Goal: Use online tool/utility: Utilize a website feature to perform a specific function

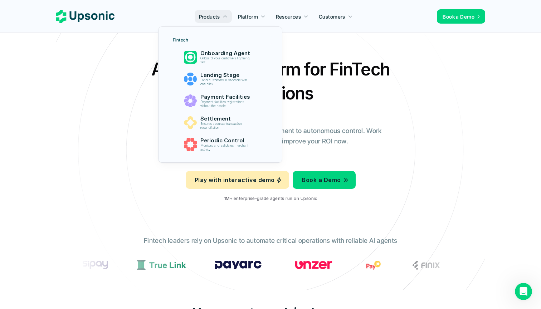
click at [67, 110] on div "Agentic AI Platform for FinTech Operations From onboarding to compliance to set…" at bounding box center [270, 132] width 419 height 150
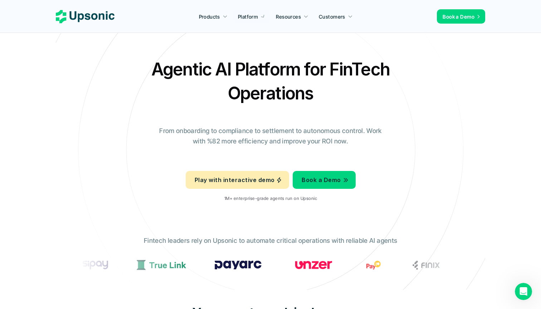
click at [446, 122] on div "Agentic AI Platform for FinTech Operations From onboarding to compliance to set…" at bounding box center [270, 132] width 419 height 150
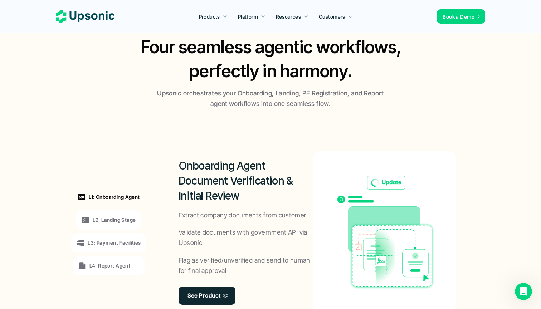
scroll to position [462, 0]
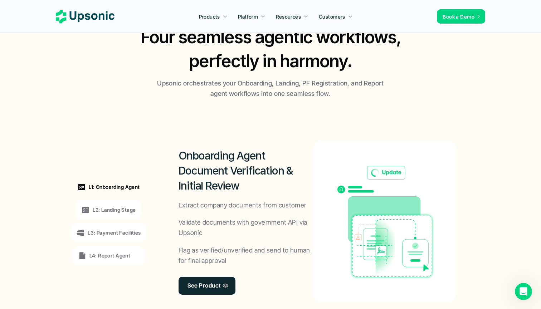
click at [214, 200] on p "Extract company documents from customer" at bounding box center [243, 205] width 128 height 10
click at [125, 207] on p "L2: Landing Stage" at bounding box center [114, 210] width 43 height 8
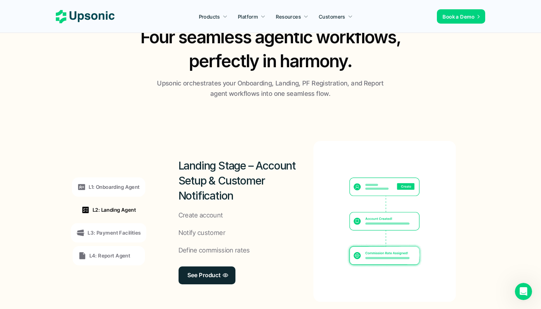
click at [134, 232] on p "L3: Payment Facilities" at bounding box center [114, 233] width 53 height 8
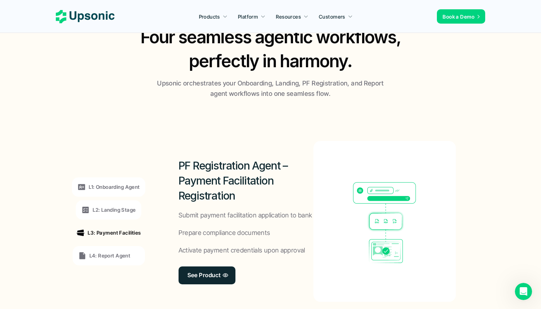
click at [121, 252] on p "L4: Report Agent" at bounding box center [109, 256] width 41 height 8
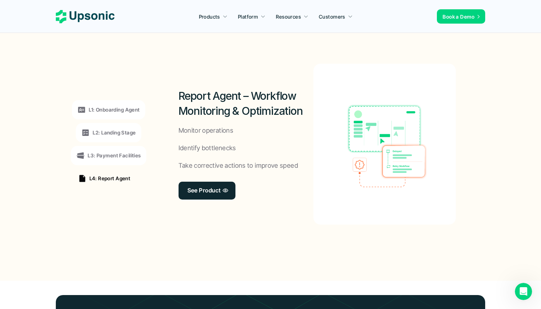
scroll to position [599, 0]
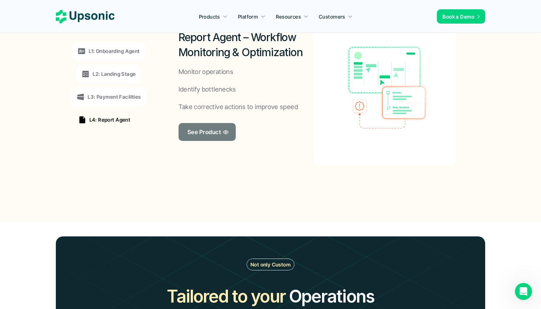
click at [207, 129] on p "See Product" at bounding box center [203, 132] width 33 height 10
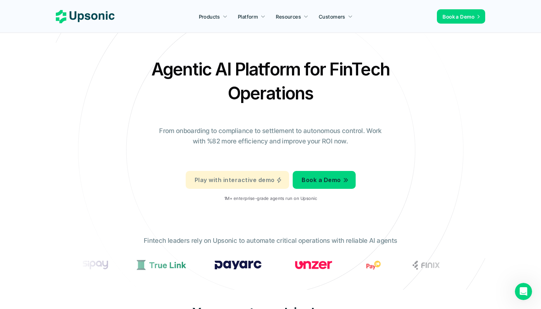
click at [230, 176] on p "Play with interactive demo" at bounding box center [235, 180] width 80 height 10
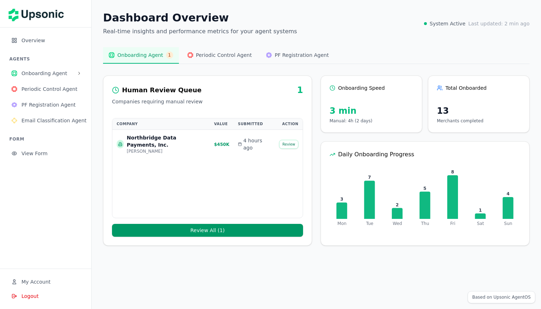
click at [286, 144] on button "Review" at bounding box center [288, 144] width 19 height 9
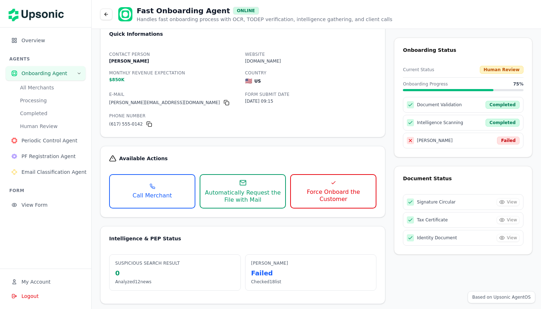
scroll to position [46, 0]
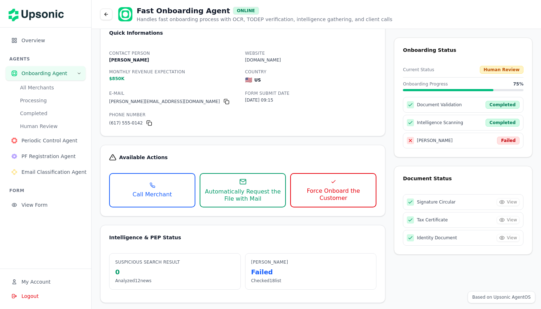
click at [175, 201] on button "Call Merchant" at bounding box center [152, 190] width 86 height 34
click at [318, 191] on span "Force Onboard the Customer" at bounding box center [333, 195] width 76 height 14
click at [267, 199] on span "Automatically Request the File with Mail" at bounding box center [243, 195] width 76 height 14
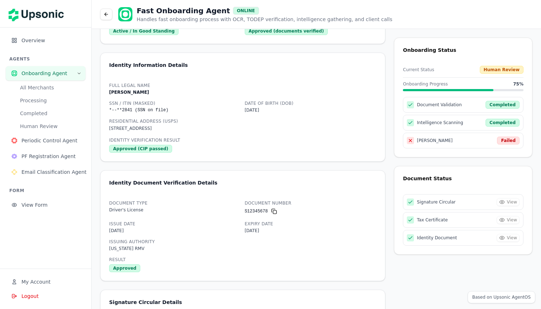
scroll to position [490, 0]
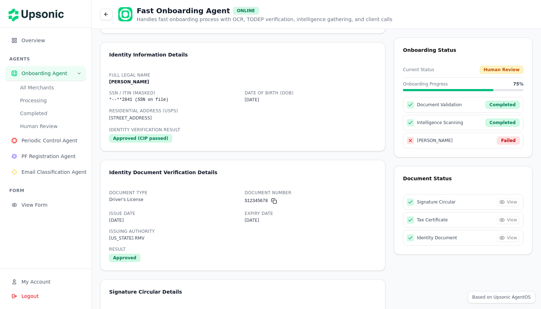
click at [55, 142] on span "Periodic Control Agent" at bounding box center [50, 140] width 58 height 7
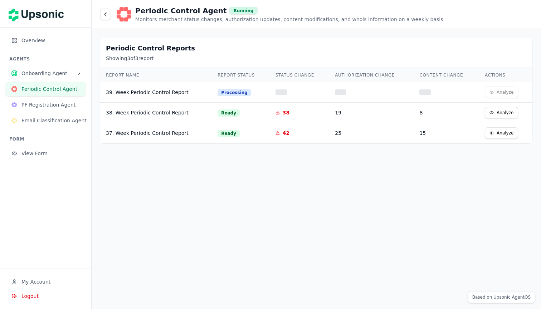
click at [499, 116] on button "Analyze" at bounding box center [501, 112] width 33 height 11
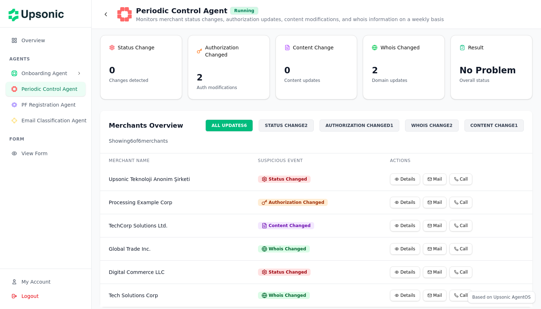
scroll to position [22, 0]
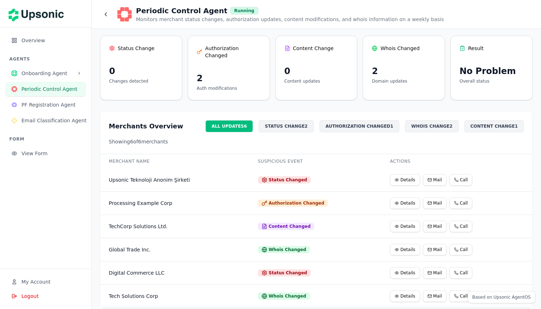
click at [207, 229] on td "TechCorp Solutions Ltd." at bounding box center [174, 226] width 149 height 23
click at [185, 180] on td "Upsonic Teknoloji Anonim Şirketi" at bounding box center [174, 180] width 149 height 23
click at [405, 174] on button "Details" at bounding box center [405, 179] width 30 height 11
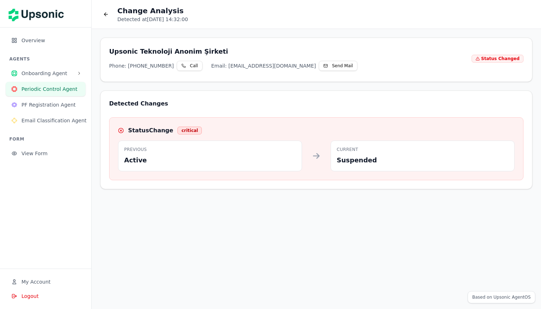
click at [40, 104] on span "PF Registration Agent" at bounding box center [50, 104] width 58 height 7
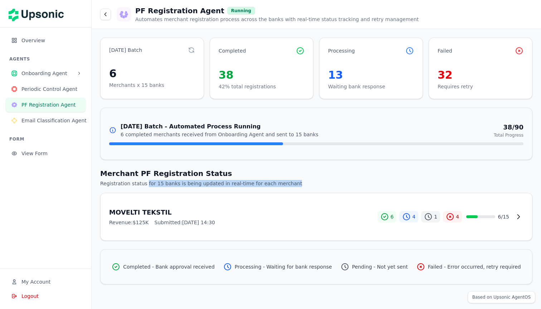
drag, startPoint x: 145, startPoint y: 185, endPoint x: 301, endPoint y: 181, distance: 156.5
click at [301, 181] on p "Registration status for 15 banks is being updated in real-time for each merchant" at bounding box center [316, 183] width 432 height 7
click at [69, 121] on span "Email Classification Agent" at bounding box center [53, 120] width 65 height 7
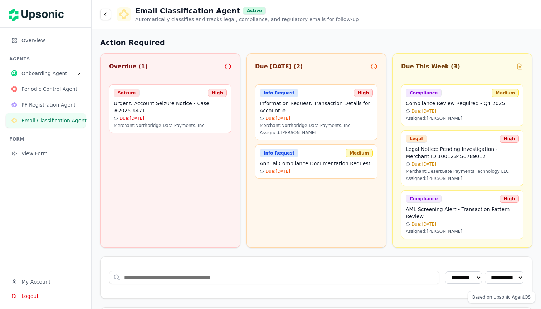
drag, startPoint x: 296, startPoint y: 179, endPoint x: 259, endPoint y: 181, distance: 36.9
click at [258, 181] on div "Due Today ( 2 ) Info Request High Information Request: Transaction Details for …" at bounding box center [316, 150] width 140 height 195
click at [259, 181] on div "Due Today ( 2 ) Info Request High Information Request: Transaction Details for …" at bounding box center [316, 150] width 140 height 195
click at [105, 16] on icon at bounding box center [106, 14] width 6 height 6
